Goal: Task Accomplishment & Management: Manage account settings

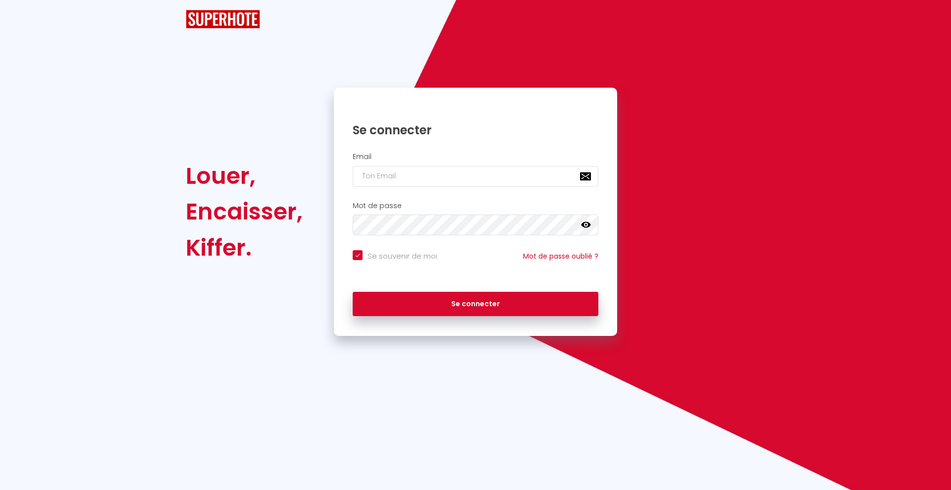
checkbox input "true"
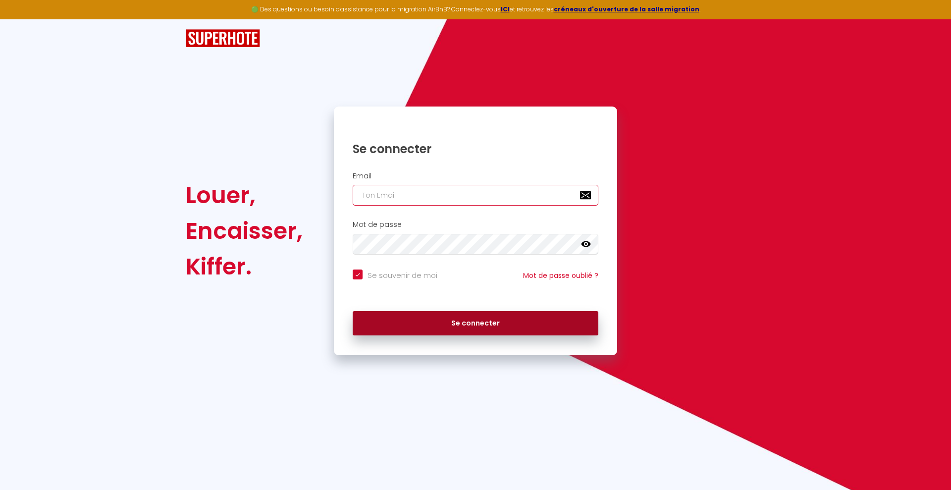
type input "[EMAIL_ADDRESS][DOMAIN_NAME]"
click at [456, 314] on button "Se connecter" at bounding box center [476, 323] width 246 height 25
checkbox input "true"
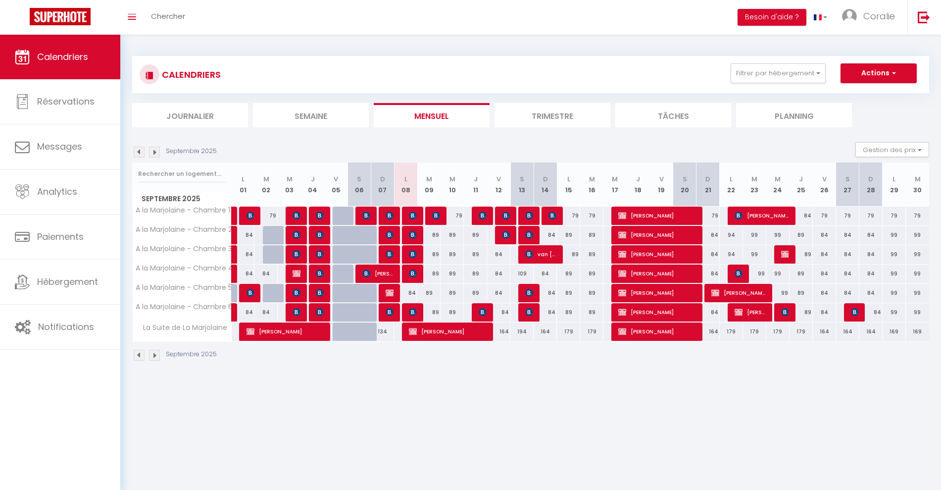
click at [421, 274] on div "89" at bounding box center [429, 273] width 23 height 18
click at [0, 0] on div at bounding box center [0, 0] width 0 height 0
click at [415, 273] on div at bounding box center [470, 245] width 941 height 490
click at [415, 273] on img at bounding box center [413, 273] width 8 height 8
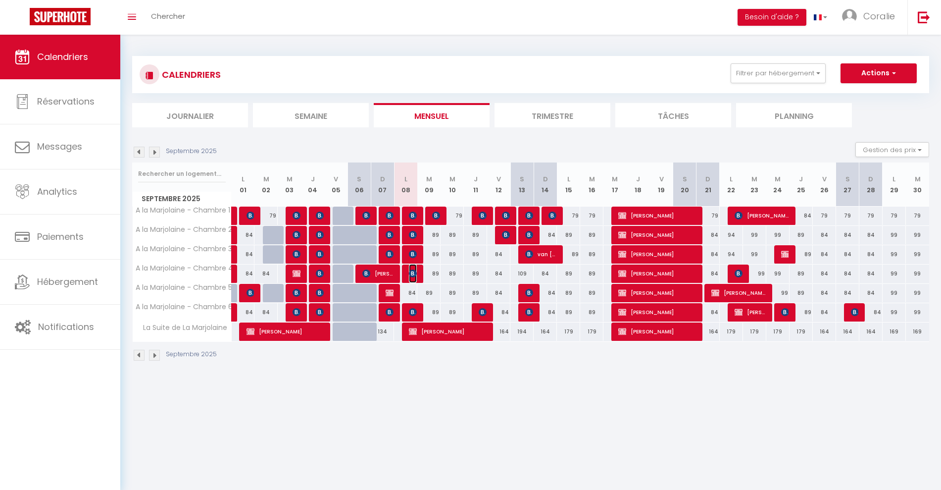
select select "OK"
select select "KO"
select select "0"
select select "1"
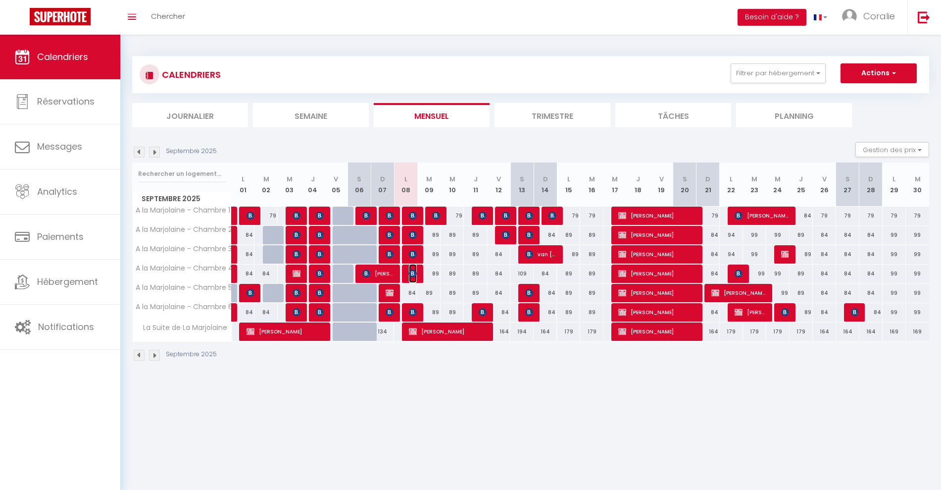
select select
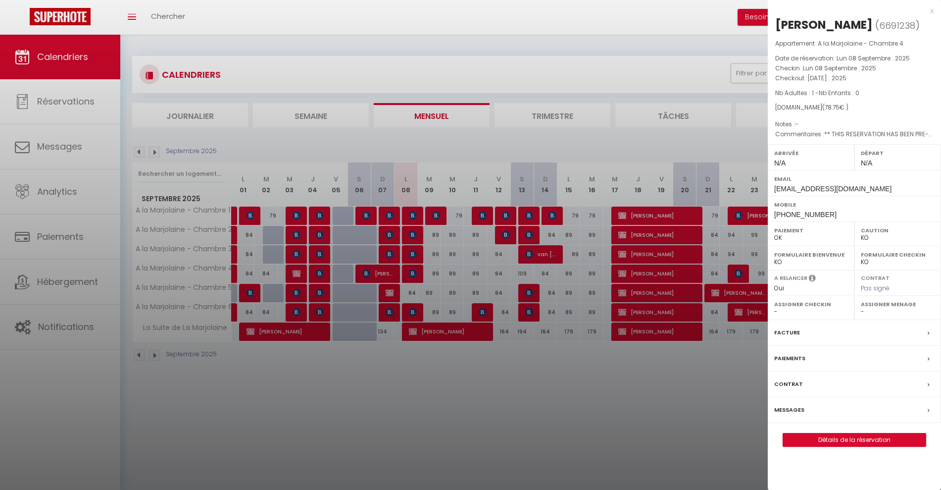
click at [411, 251] on div at bounding box center [470, 245] width 941 height 490
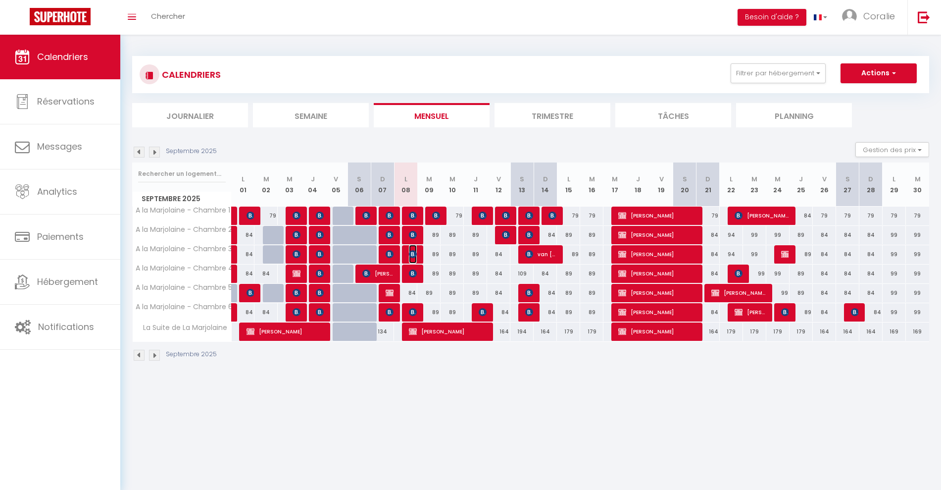
click at [413, 252] on img at bounding box center [413, 254] width 8 height 8
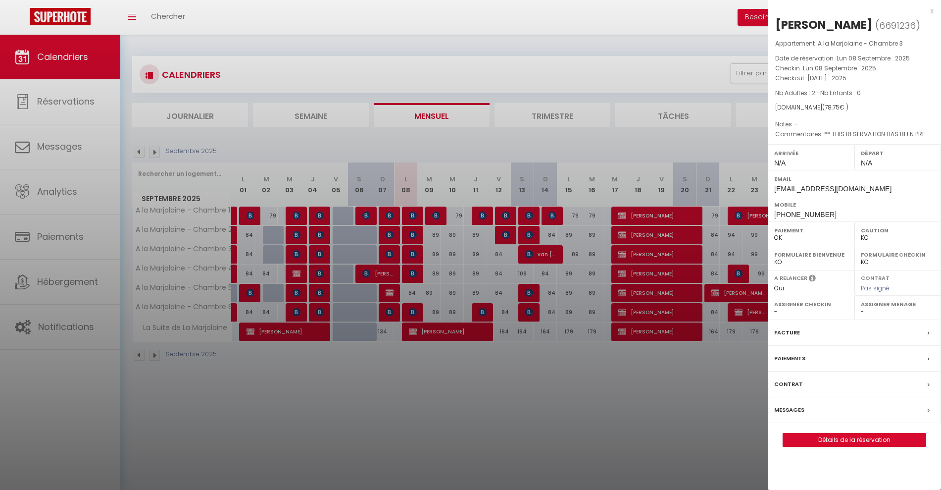
click at [413, 252] on div at bounding box center [470, 245] width 941 height 490
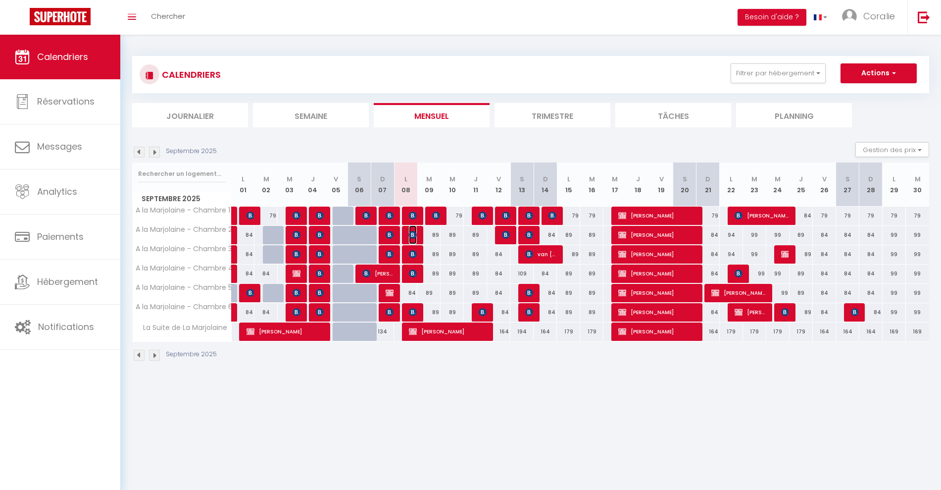
click at [416, 232] on img at bounding box center [413, 235] width 8 height 8
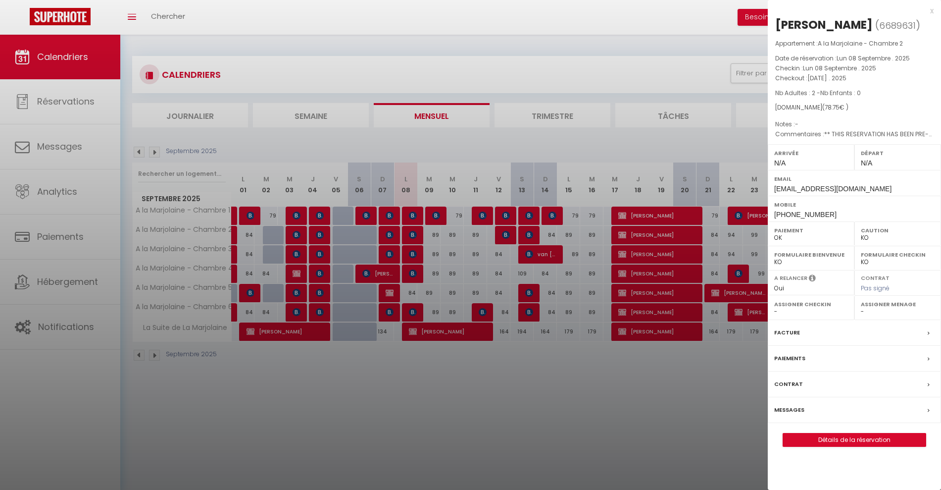
click at [414, 221] on div at bounding box center [470, 245] width 941 height 490
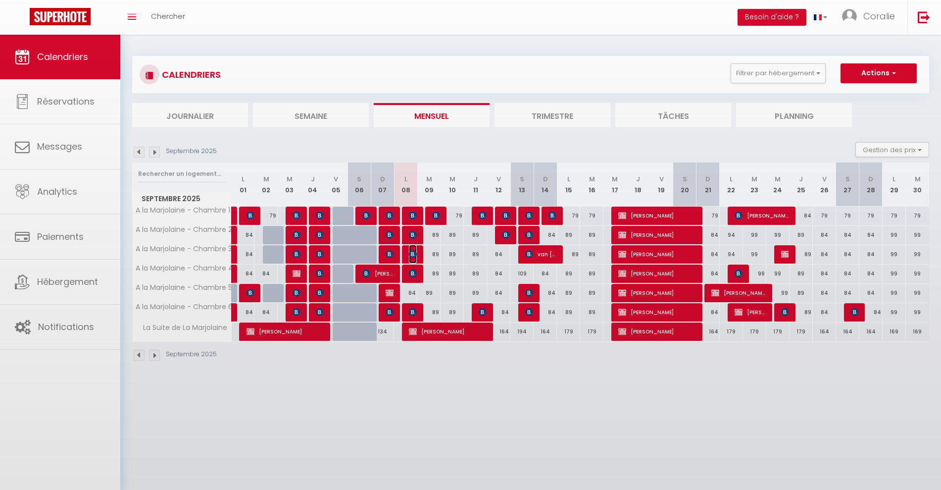
click at [412, 253] on img at bounding box center [413, 254] width 8 height 8
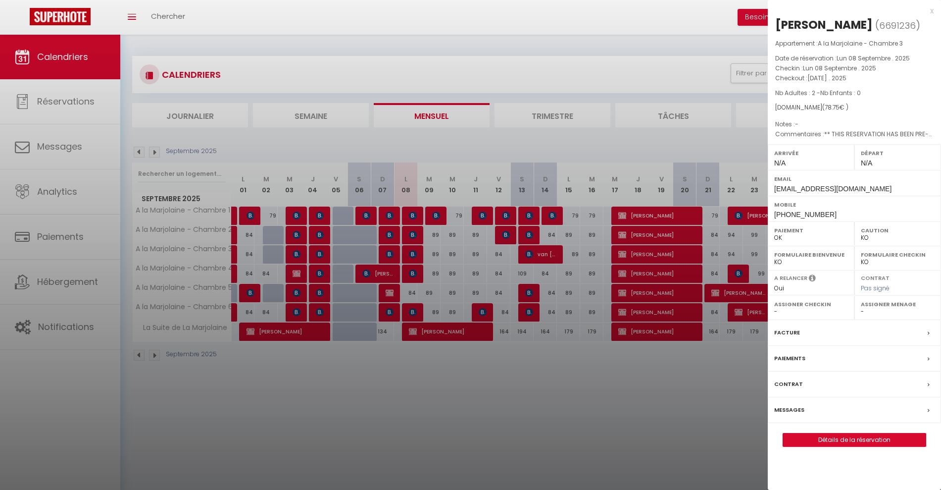
click at [410, 244] on div at bounding box center [470, 245] width 941 height 490
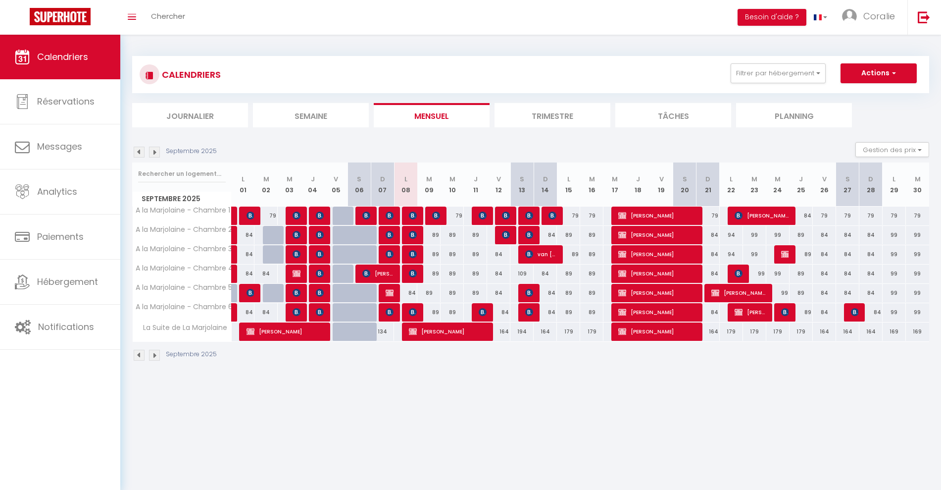
click at [417, 273] on div "89" at bounding box center [429, 273] width 24 height 18
type input "89"
type input "[DATE]"
type input "Mer 10 Septembre 2025"
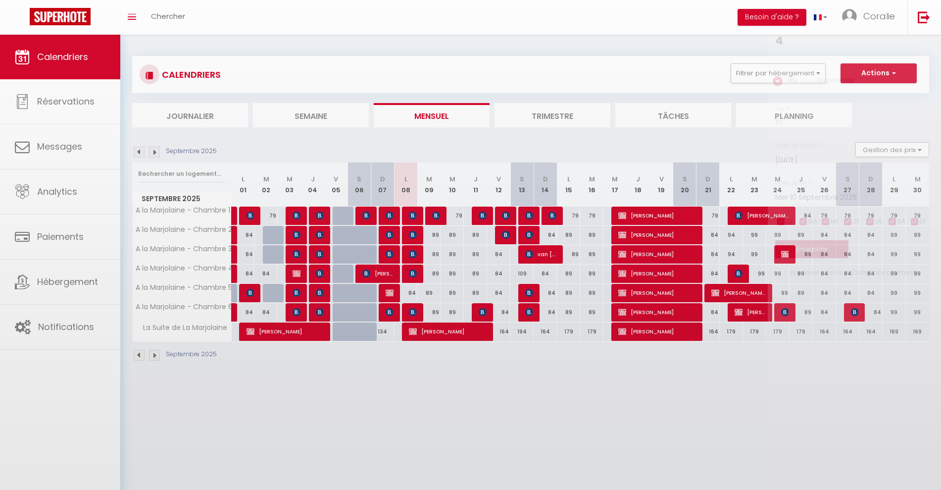
click at [414, 272] on div at bounding box center [470, 245] width 941 height 490
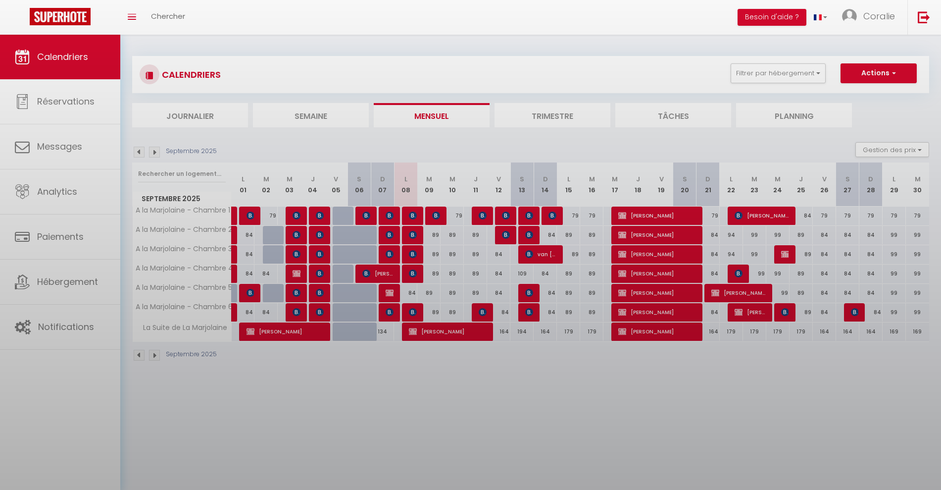
click at [414, 272] on body "🟢 Des questions ou besoin d'assistance pour la migration AirBnB? Connectez-vous…" at bounding box center [470, 280] width 941 height 490
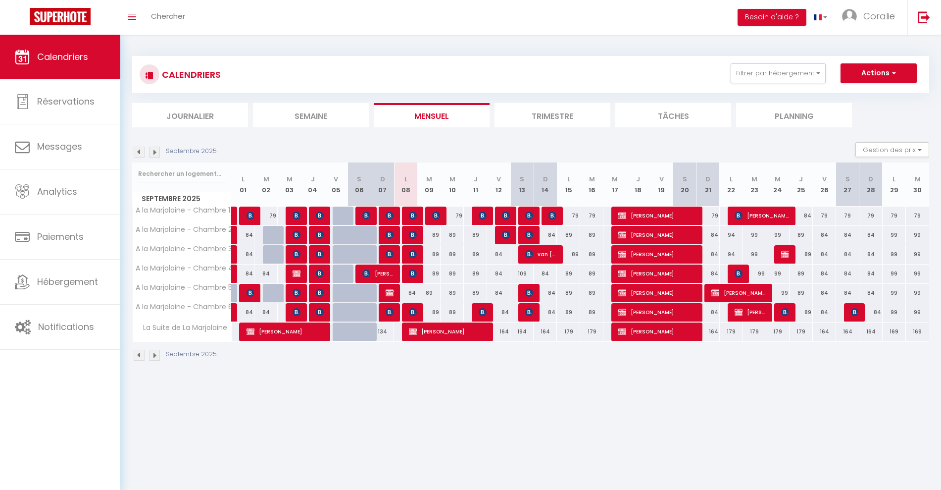
click at [449, 252] on div "89" at bounding box center [452, 254] width 23 height 18
type input "89"
type input "Mer 10 Septembre 2025"
type input "Jeu 11 Septembre 2025"
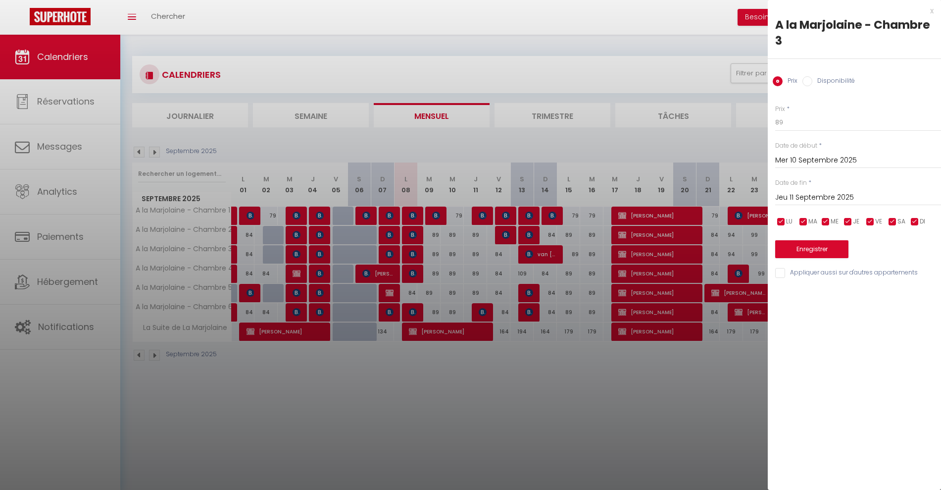
click at [411, 256] on div at bounding box center [470, 245] width 941 height 490
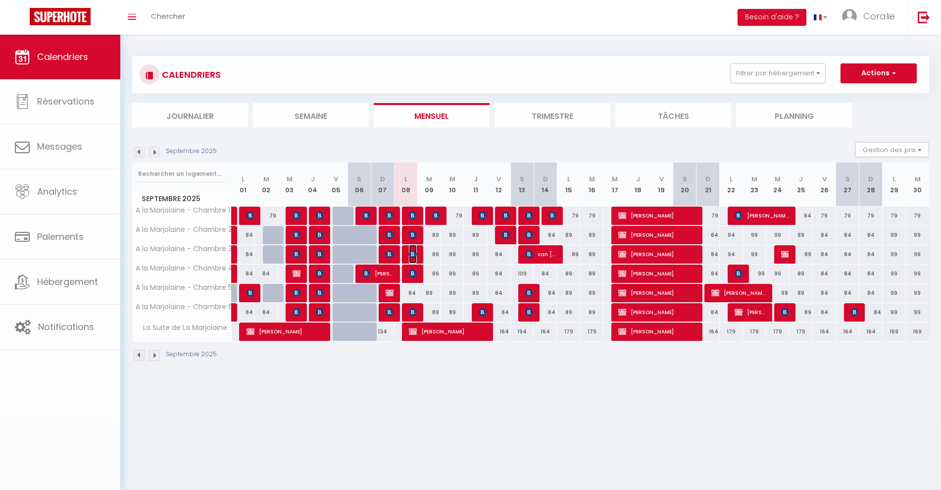
click at [411, 256] on img at bounding box center [413, 254] width 8 height 8
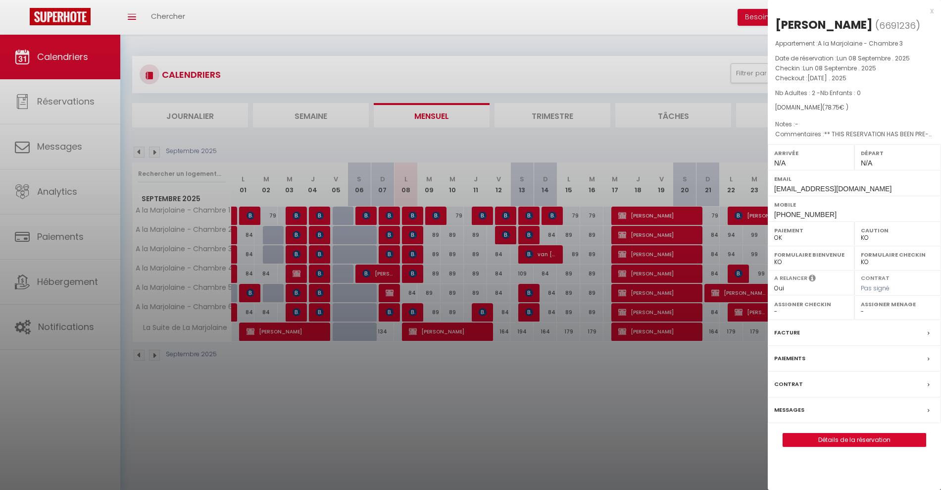
click at [406, 231] on div at bounding box center [470, 245] width 941 height 490
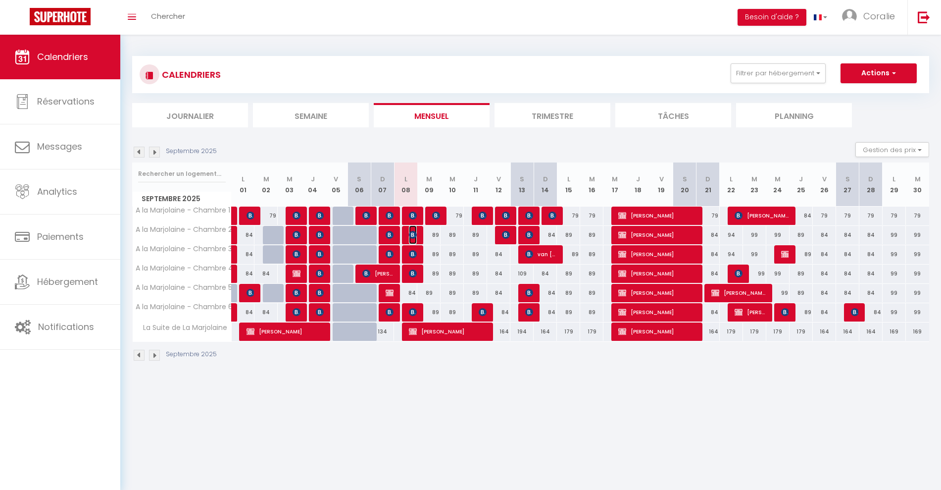
click at [411, 231] on img at bounding box center [413, 235] width 8 height 8
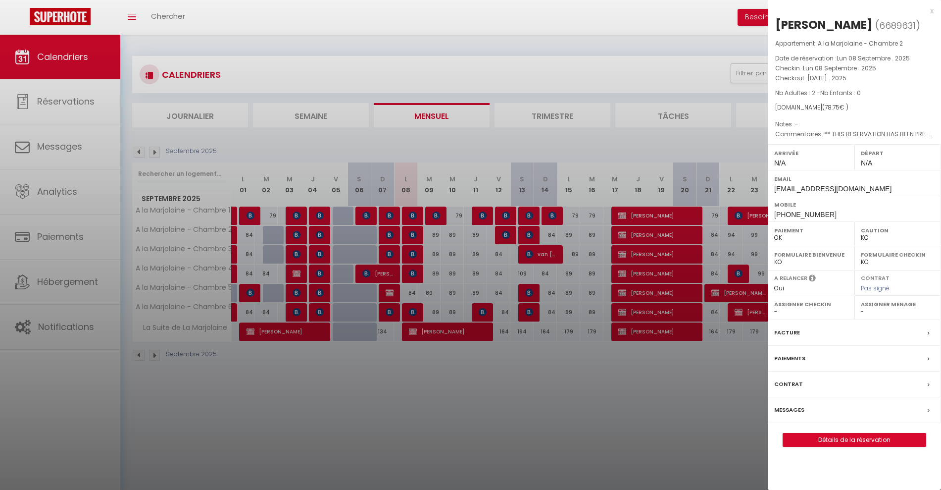
click at [408, 229] on div at bounding box center [470, 245] width 941 height 490
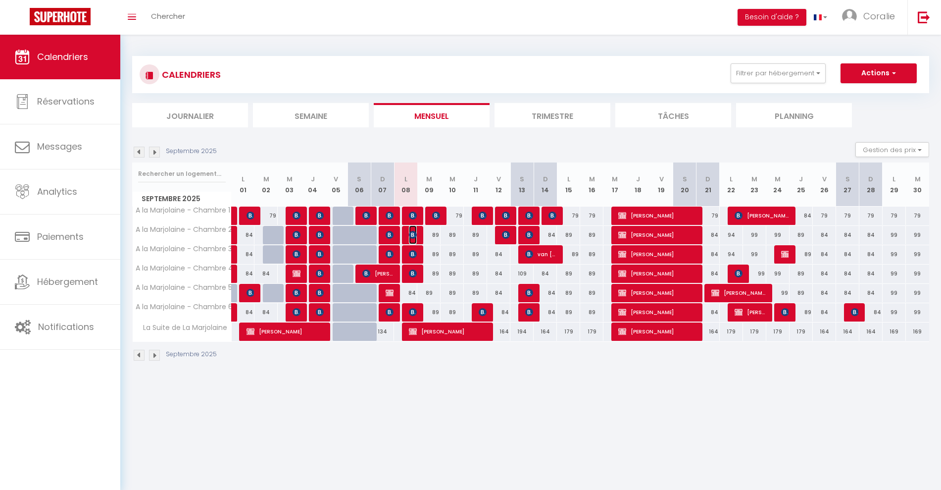
click at [410, 230] on span "[PERSON_NAME]" at bounding box center [413, 234] width 8 height 19
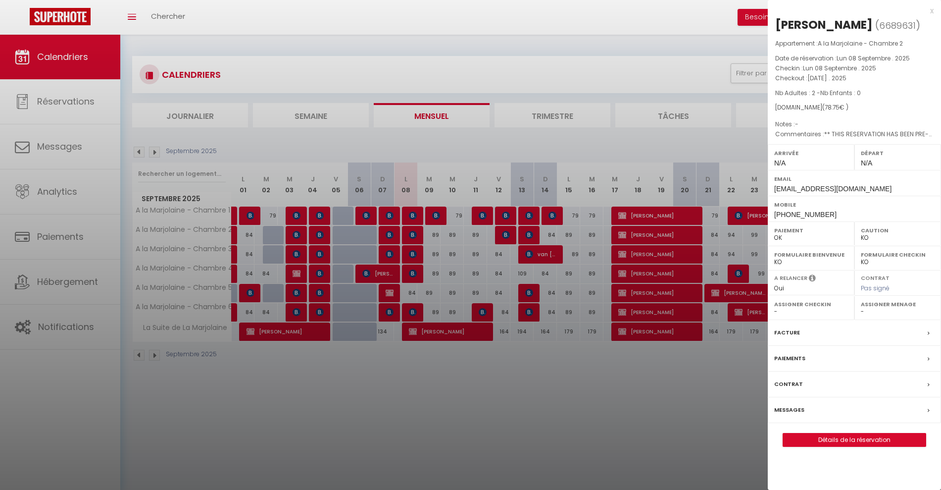
click at [408, 221] on div at bounding box center [470, 245] width 941 height 490
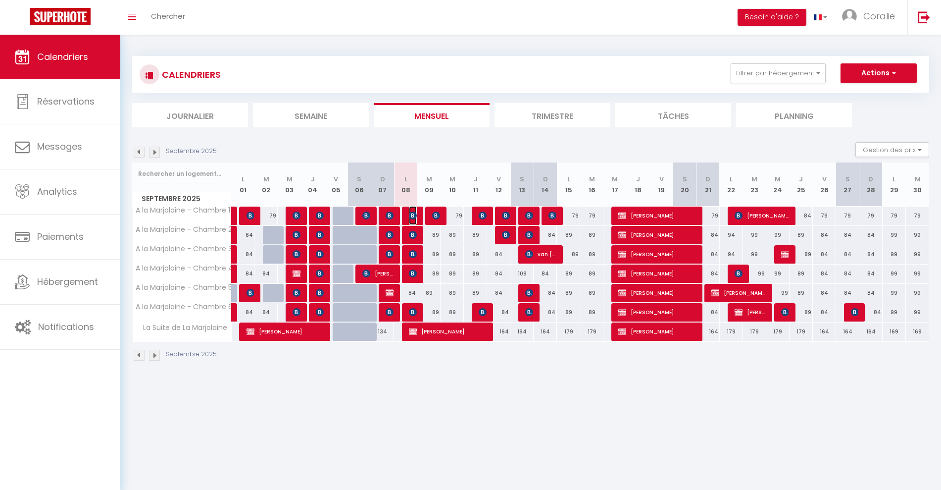
click at [409, 215] on img at bounding box center [413, 215] width 8 height 8
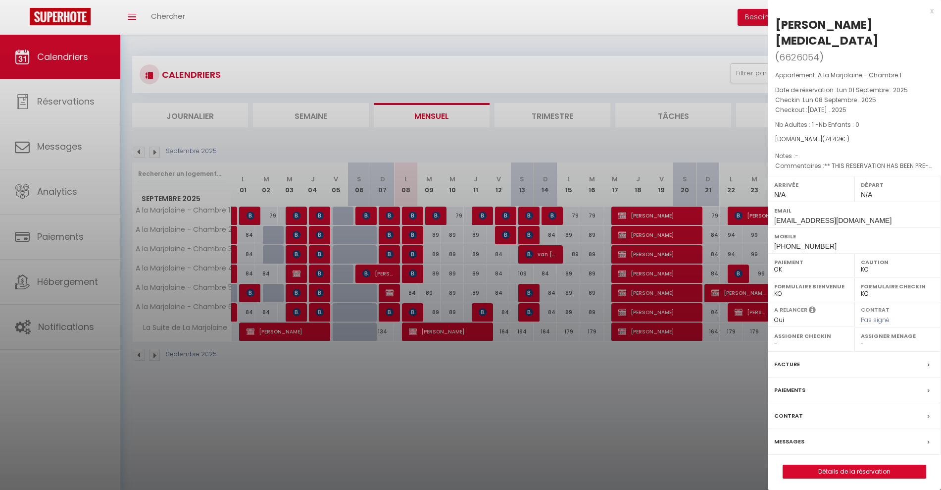
click at [411, 215] on div at bounding box center [470, 245] width 941 height 490
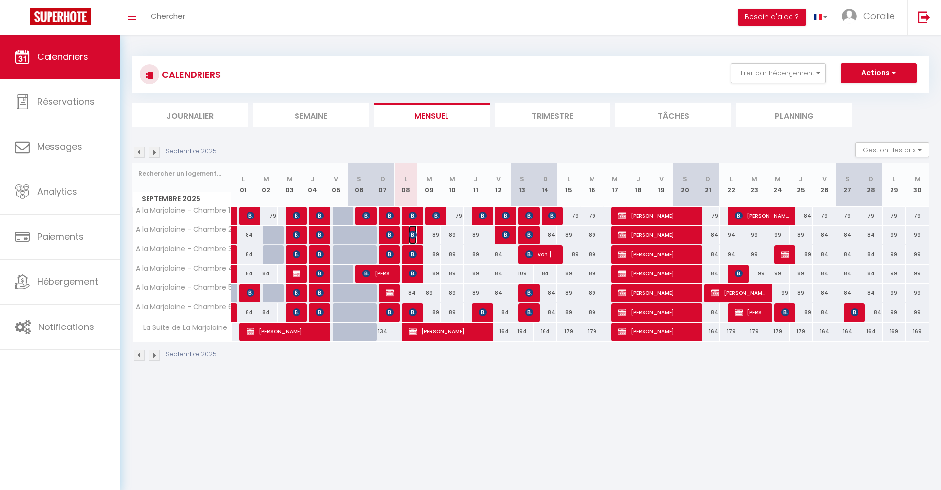
click at [411, 236] on img at bounding box center [413, 235] width 8 height 8
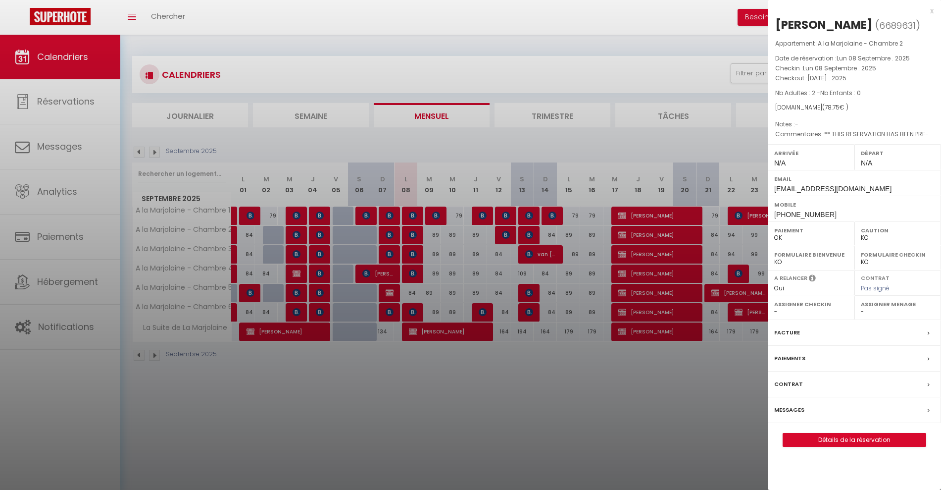
click at [631, 132] on div at bounding box center [470, 245] width 941 height 490
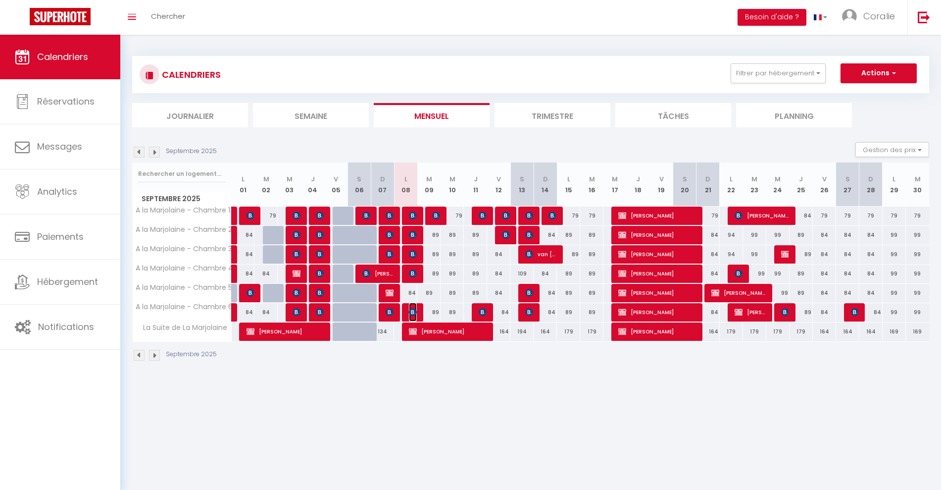
click at [415, 310] on img at bounding box center [413, 312] width 8 height 8
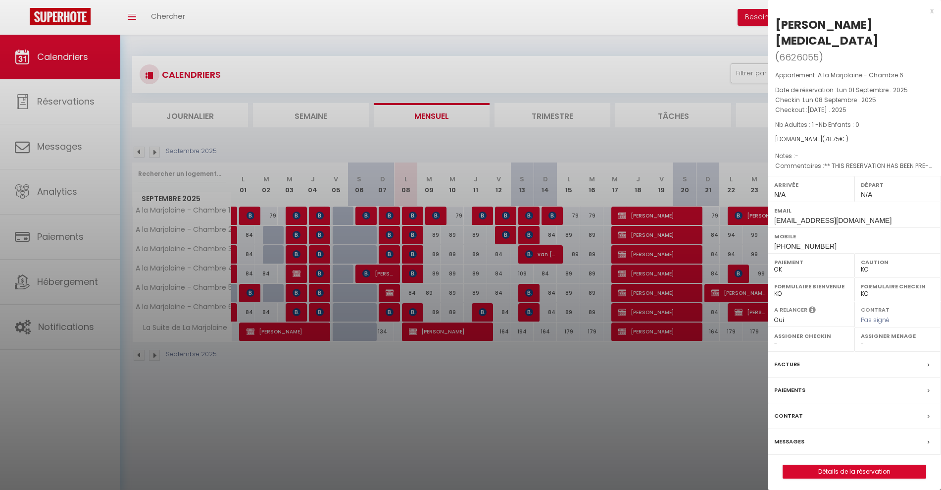
click at [417, 208] on div at bounding box center [470, 245] width 941 height 490
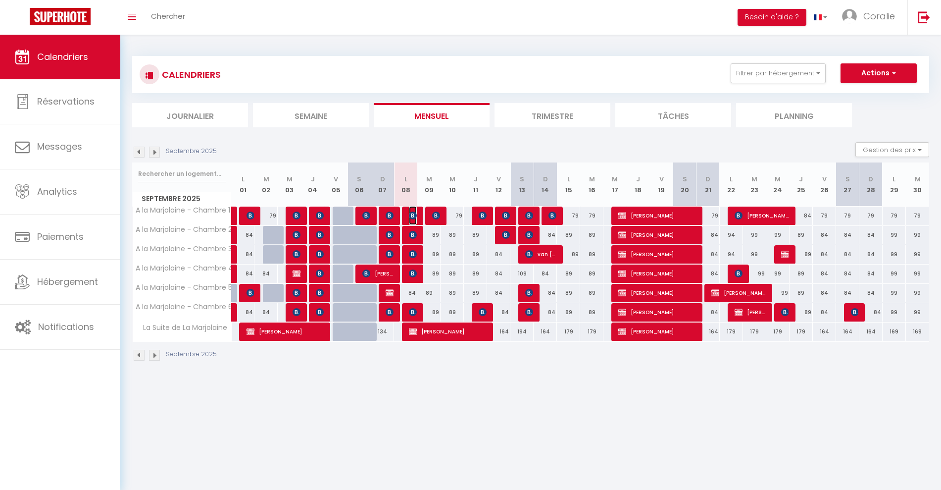
click at [415, 212] on img at bounding box center [413, 215] width 8 height 8
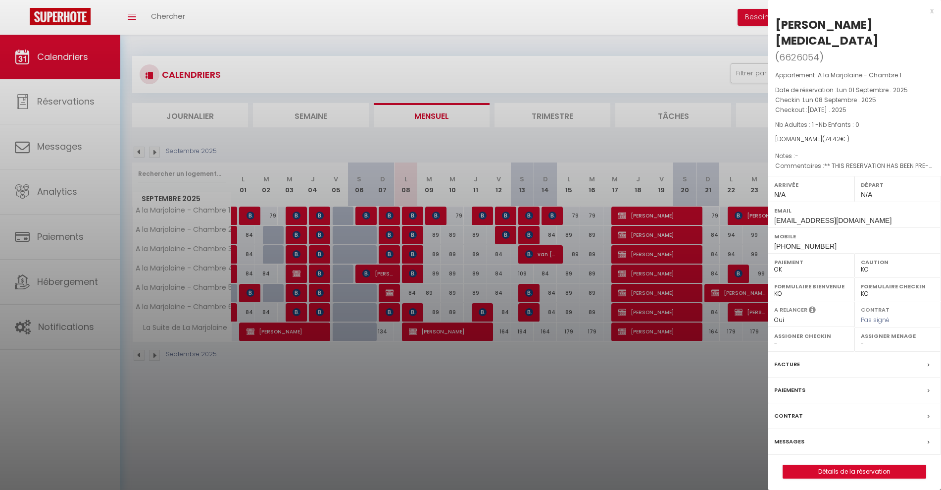
drag, startPoint x: 756, startPoint y: 394, endPoint x: 750, endPoint y: 390, distance: 7.1
click at [756, 394] on div at bounding box center [470, 245] width 941 height 490
